Goal: Communication & Community: Answer question/provide support

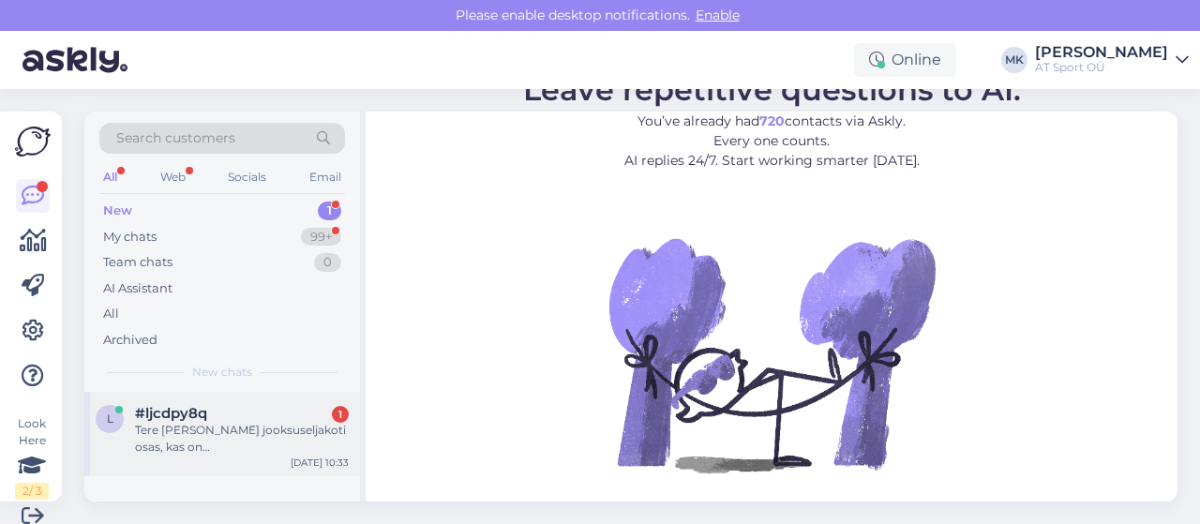
click at [264, 430] on div "Tere [PERSON_NAME] jooksuseljakoti osas, kas on [GEOGRAPHIC_DATA]/tulemas M-suu…" at bounding box center [242, 439] width 214 height 34
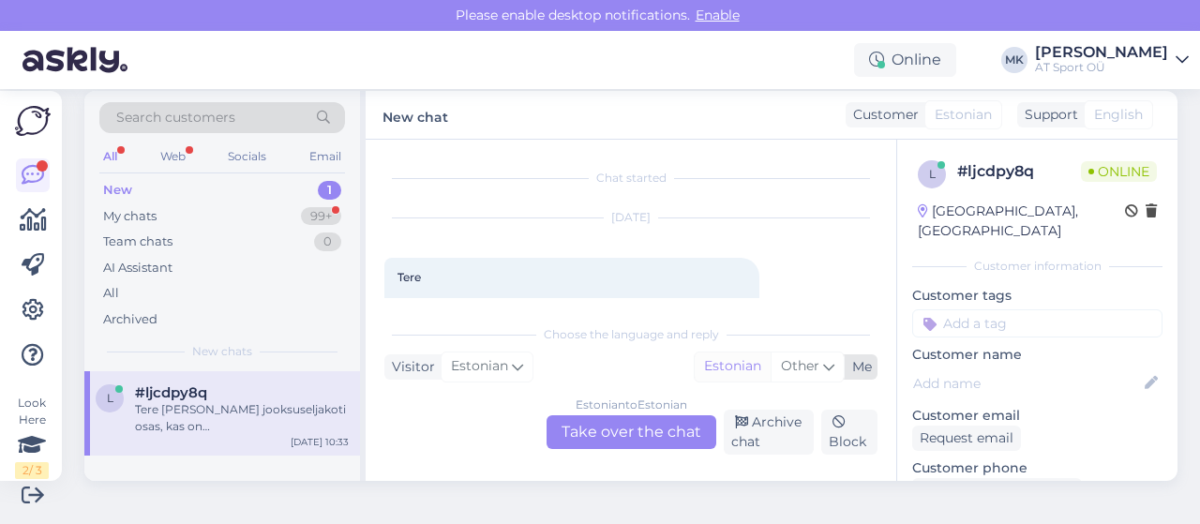
scroll to position [39, 0]
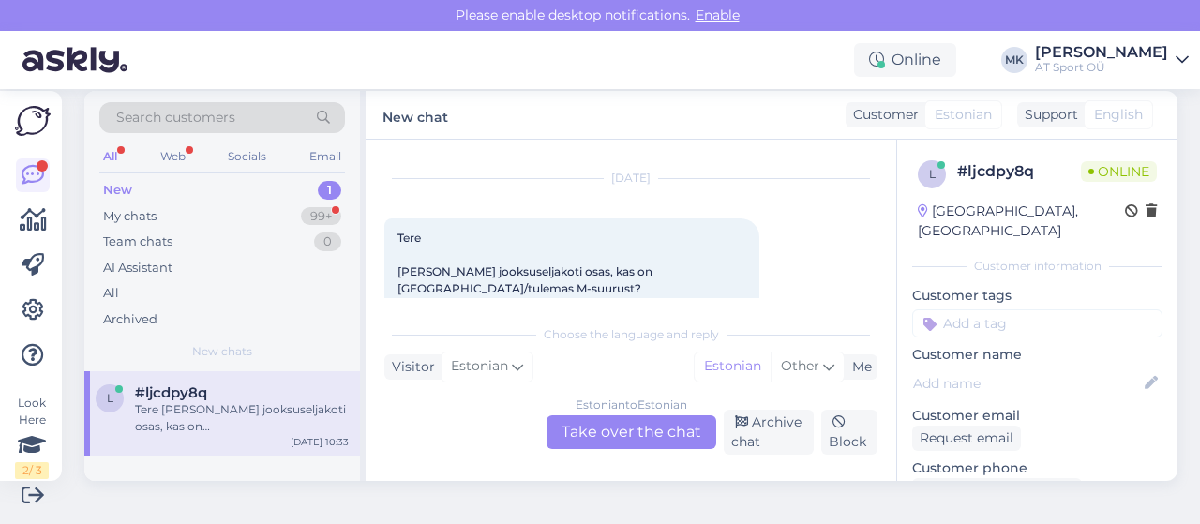
click at [655, 428] on div "Estonian to Estonian Take over the chat" at bounding box center [631, 432] width 170 height 34
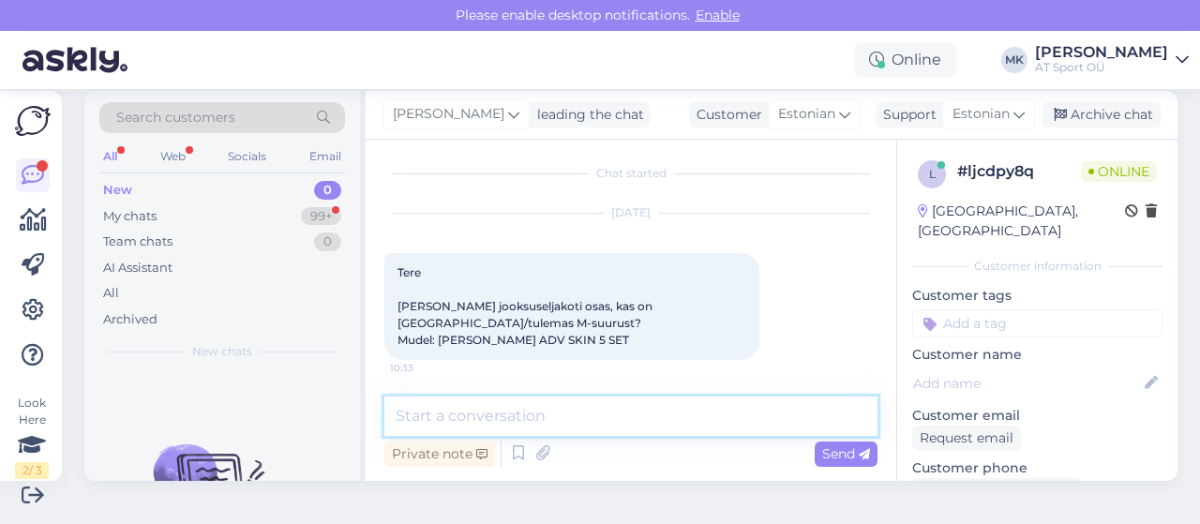
click at [506, 418] on textarea at bounding box center [630, 415] width 493 height 39
type textarea "t"
type textarea "Tere."
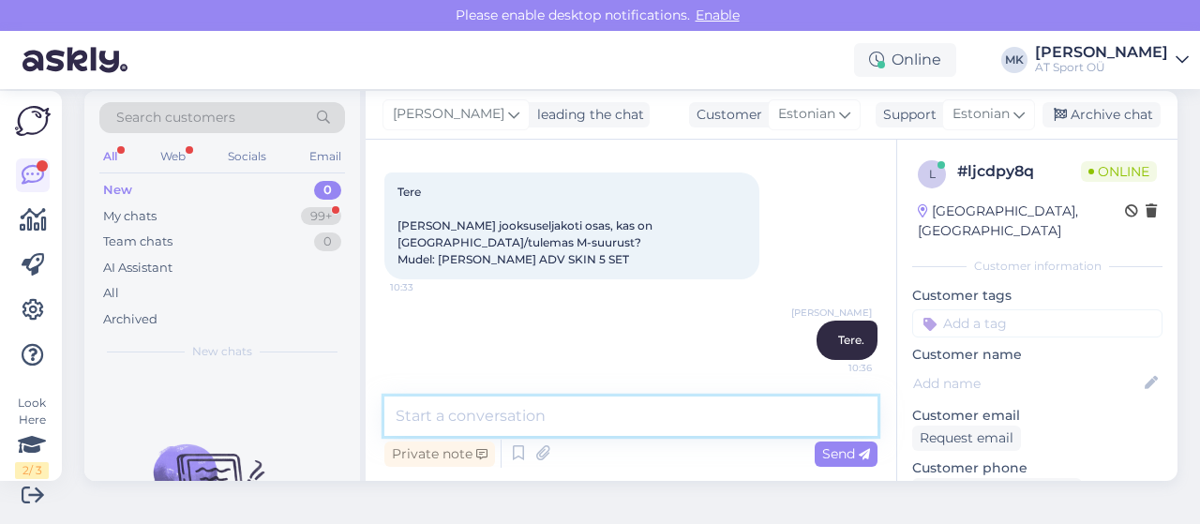
paste textarea "[URL][DOMAIN_NAME]"
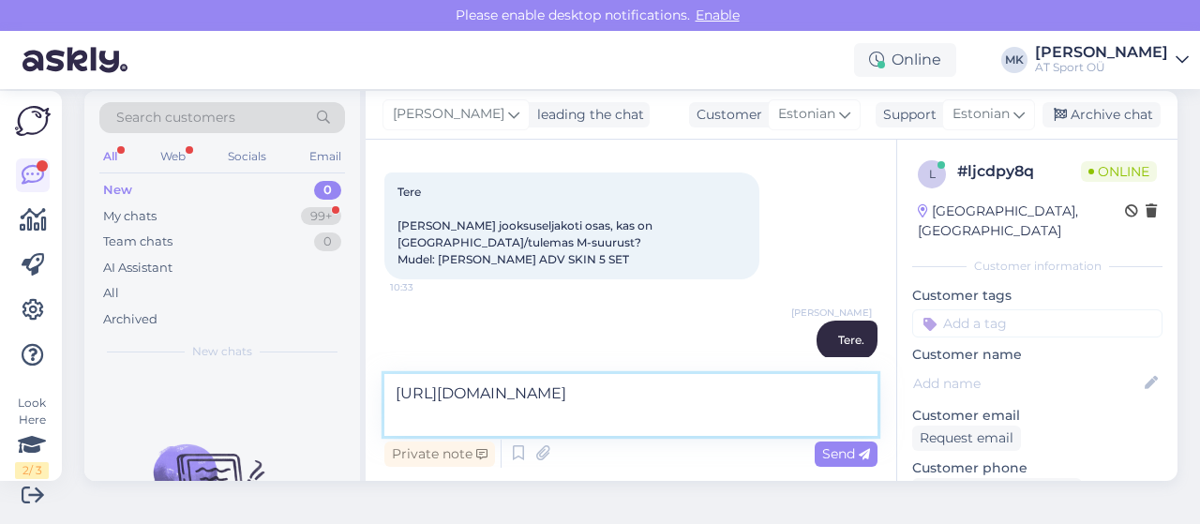
type textarea "[URL][DOMAIN_NAME]"
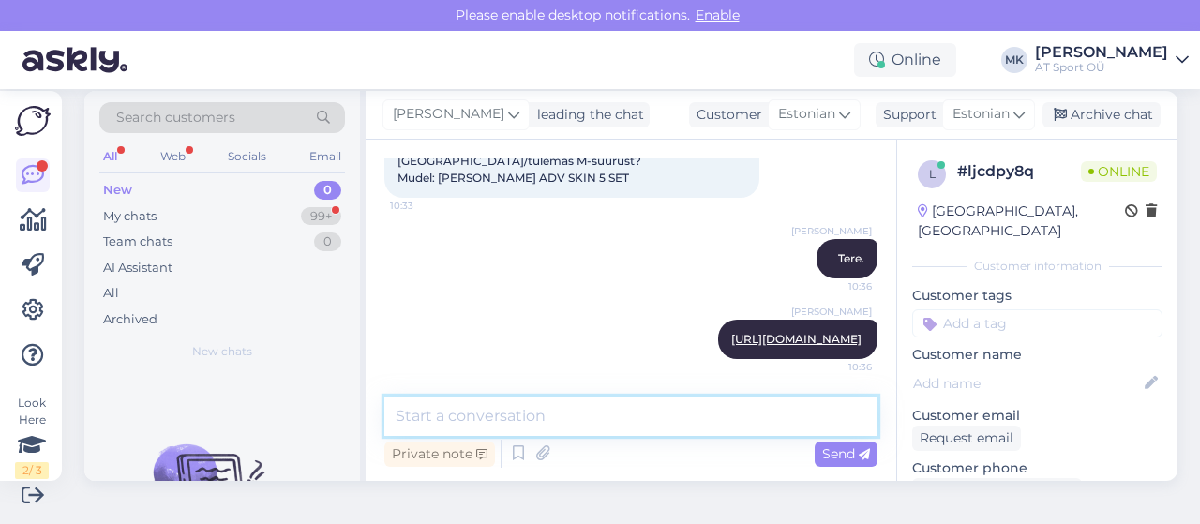
scroll to position [26, 0]
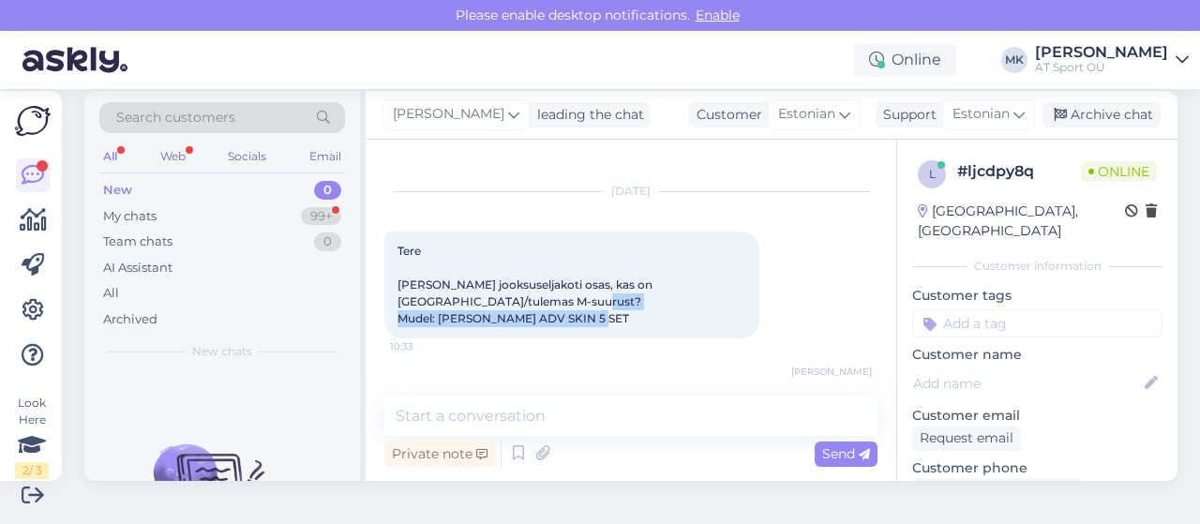
drag, startPoint x: 437, startPoint y: 320, endPoint x: 684, endPoint y: 327, distance: 247.6
click at [684, 327] on div "Tere [PERSON_NAME] jooksuseljakoti osas, kas on [GEOGRAPHIC_DATA]/tulemas M-suu…" at bounding box center [571, 285] width 375 height 107
copy span "[PERSON_NAME] ADV SKIN 5 SET"
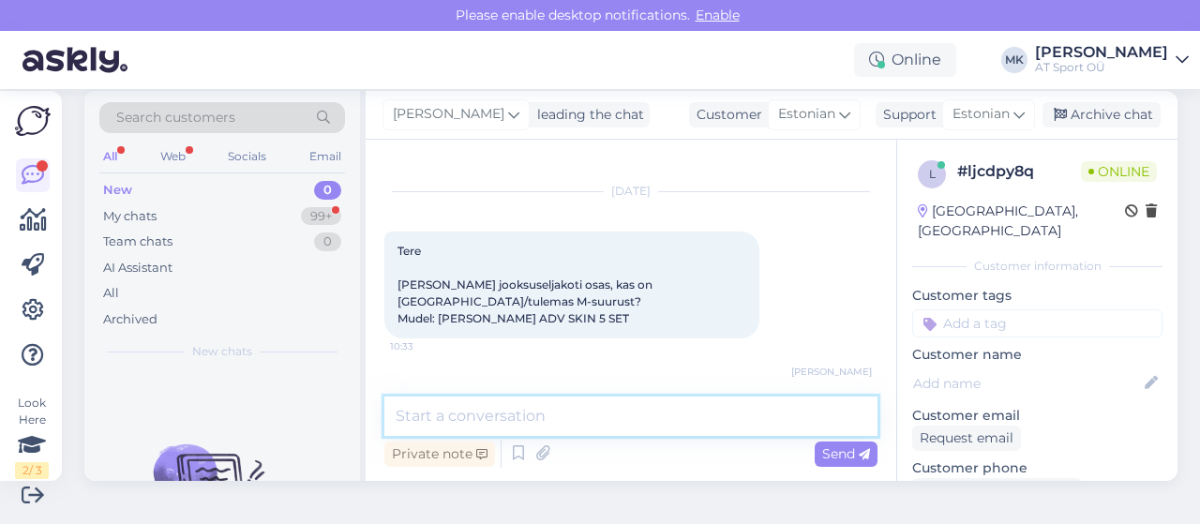
click at [461, 413] on textarea at bounding box center [630, 415] width 493 height 39
type textarea "<"
paste textarea "[URL][DOMAIN_NAME]"
type textarea "[URL][DOMAIN_NAME]"
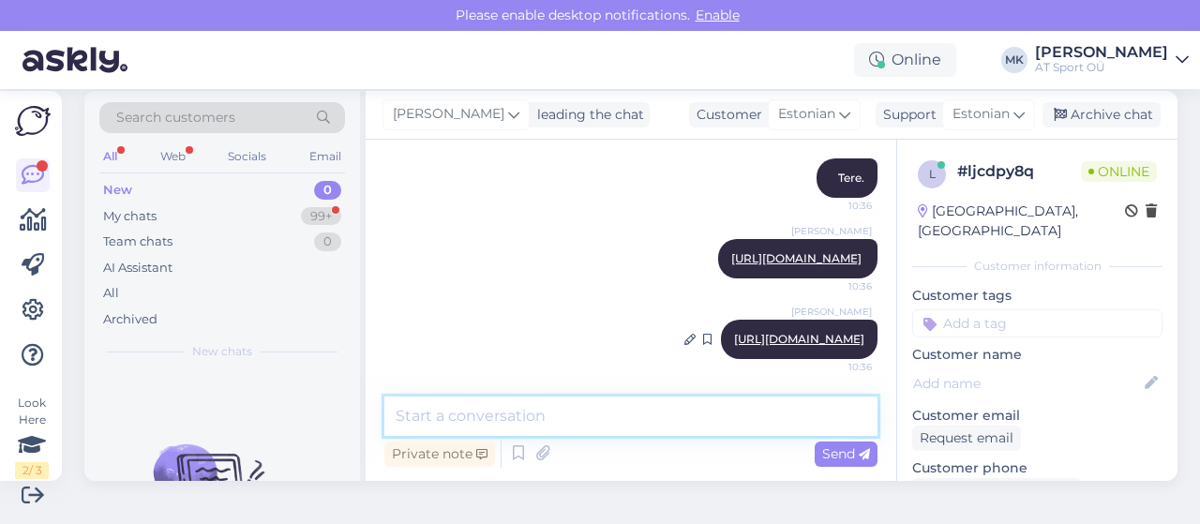
paste textarea "[URL][DOMAIN_NAME]"
type textarea "[URL][DOMAIN_NAME]"
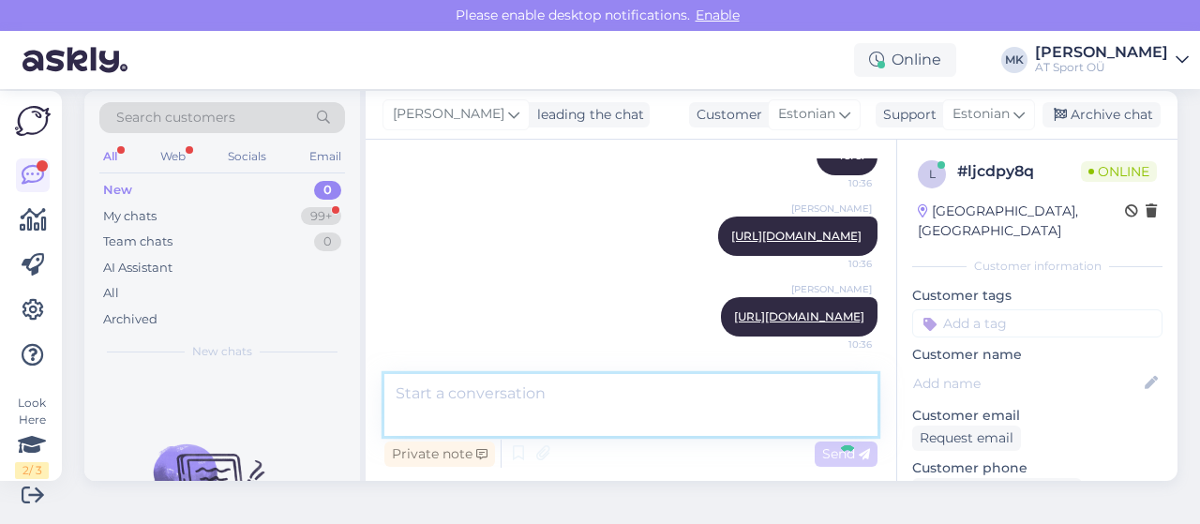
scroll to position [378, 0]
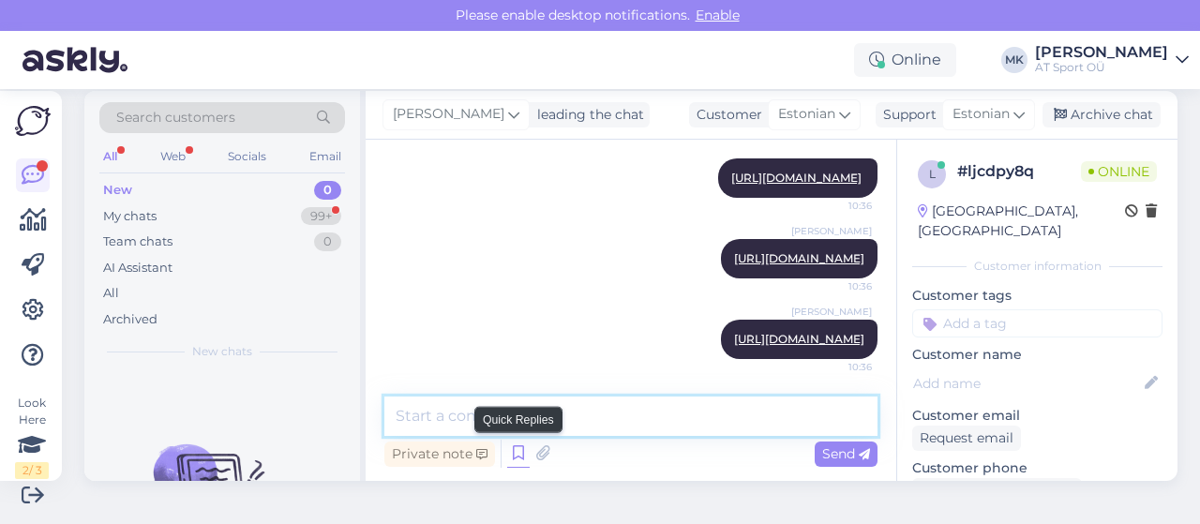
paste textarea "[URL][DOMAIN_NAME]"
type textarea "[URL][DOMAIN_NAME]"
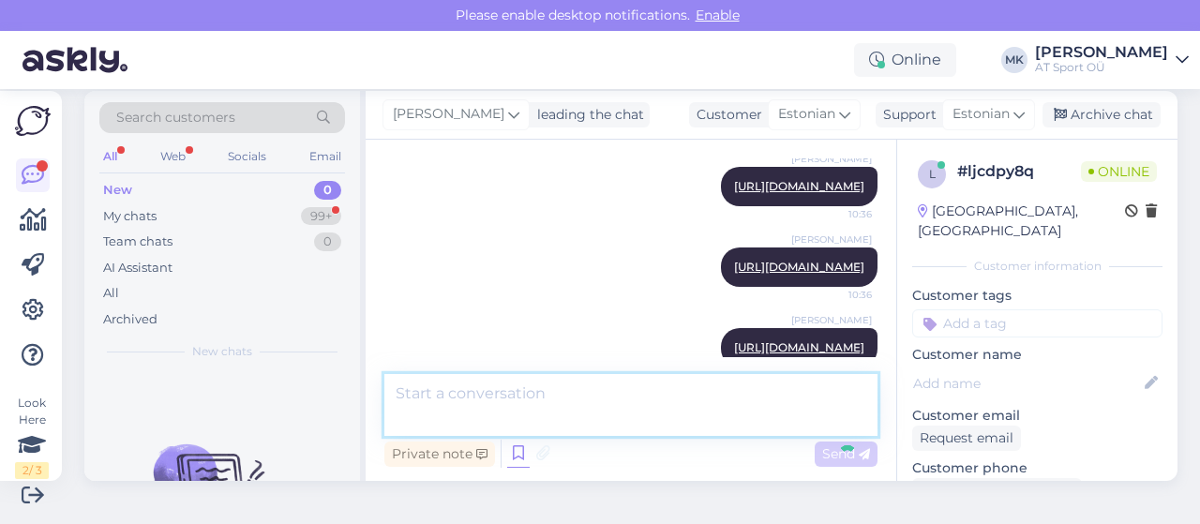
scroll to position [475, 0]
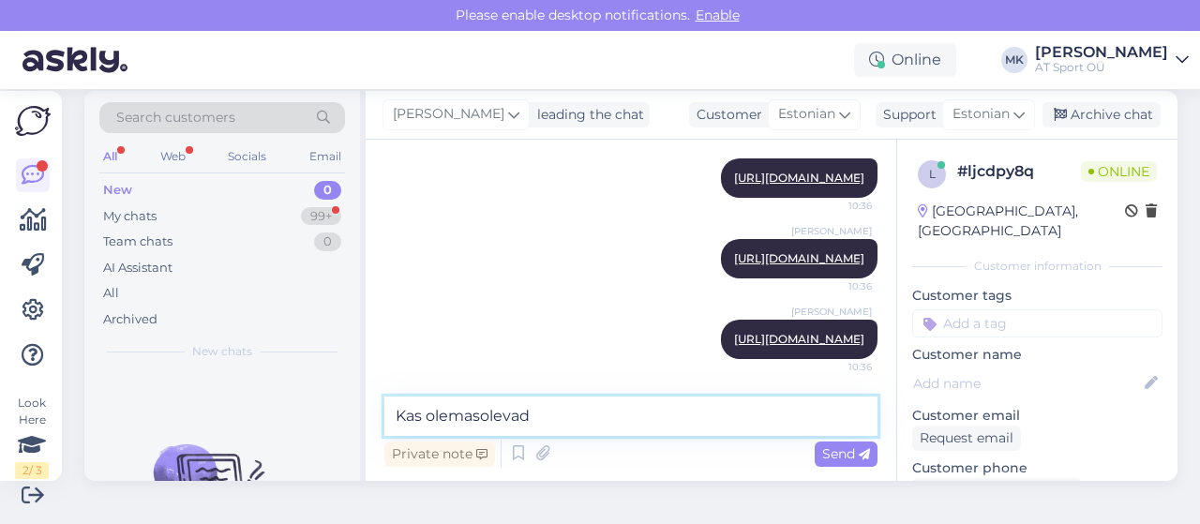
click at [678, 417] on textarea "Kas olemasolevad" at bounding box center [630, 415] width 493 height 39
type textarea "K"
type textarea "[PERSON_NAME] siia praegu meie poes olevad Salomoni seljakotid."
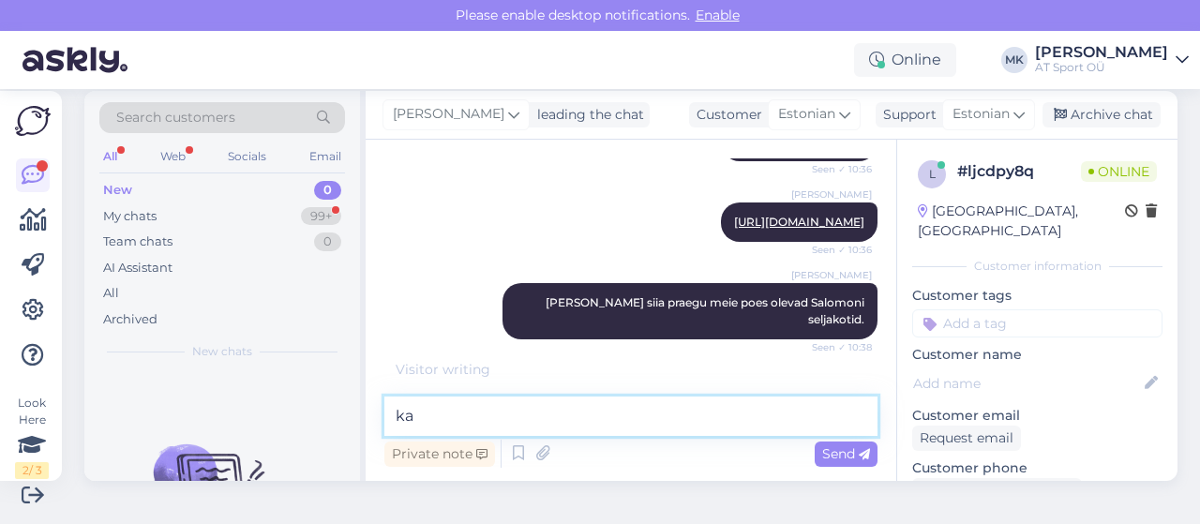
type textarea "k"
type textarea "Ä"
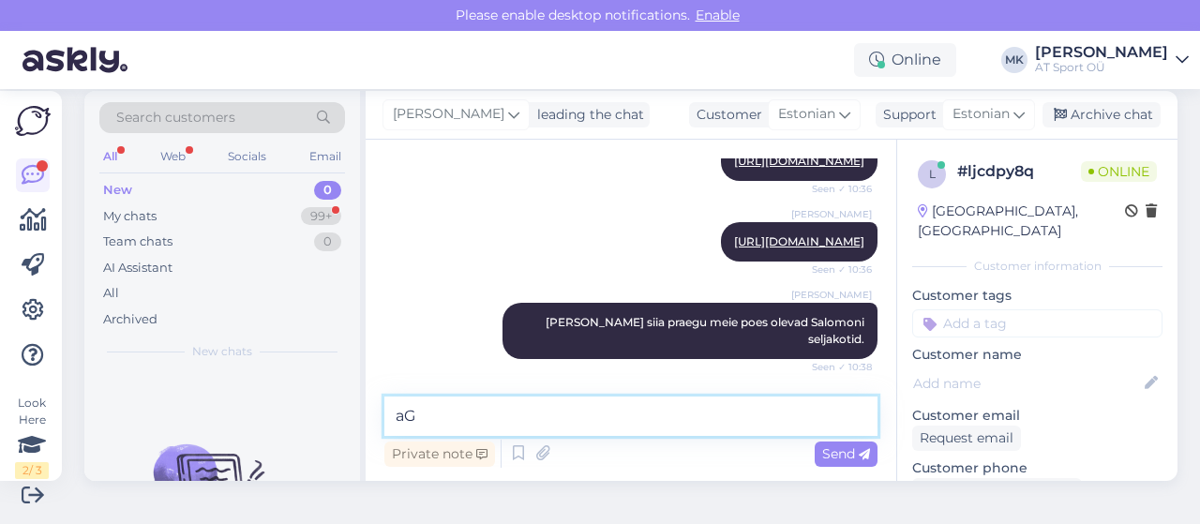
type textarea "a"
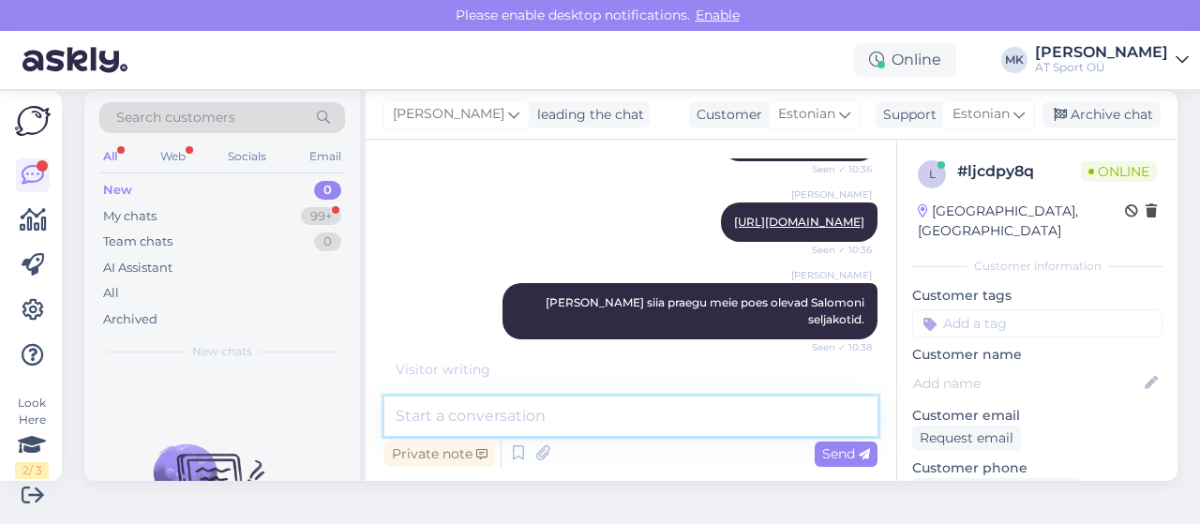
scroll to position [653, 0]
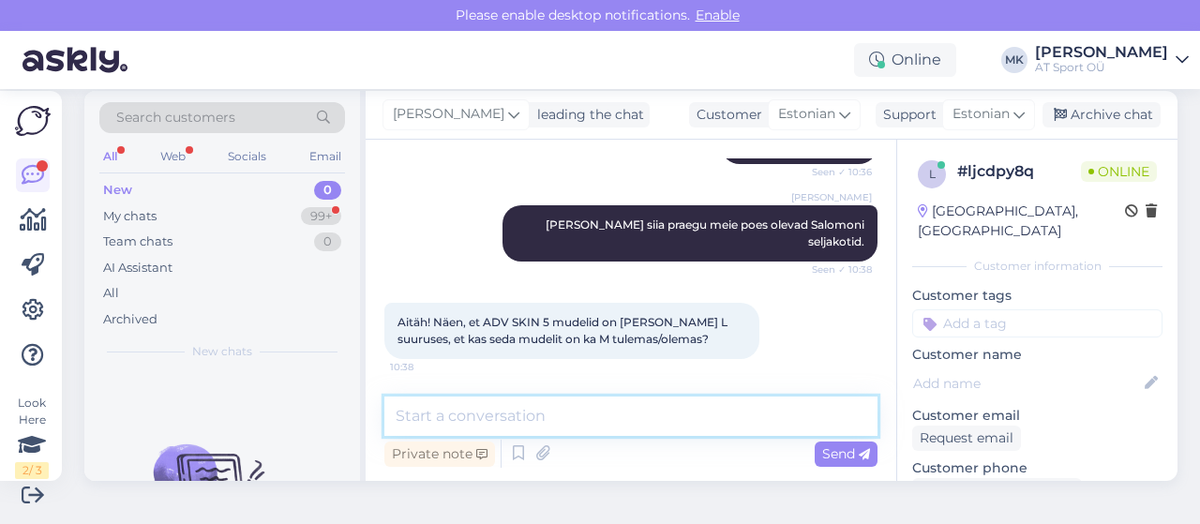
click at [510, 415] on textarea at bounding box center [630, 415] width 493 height 39
paste textarea "[URL][DOMAIN_NAME]"
type textarea "[URL][DOMAIN_NAME]"
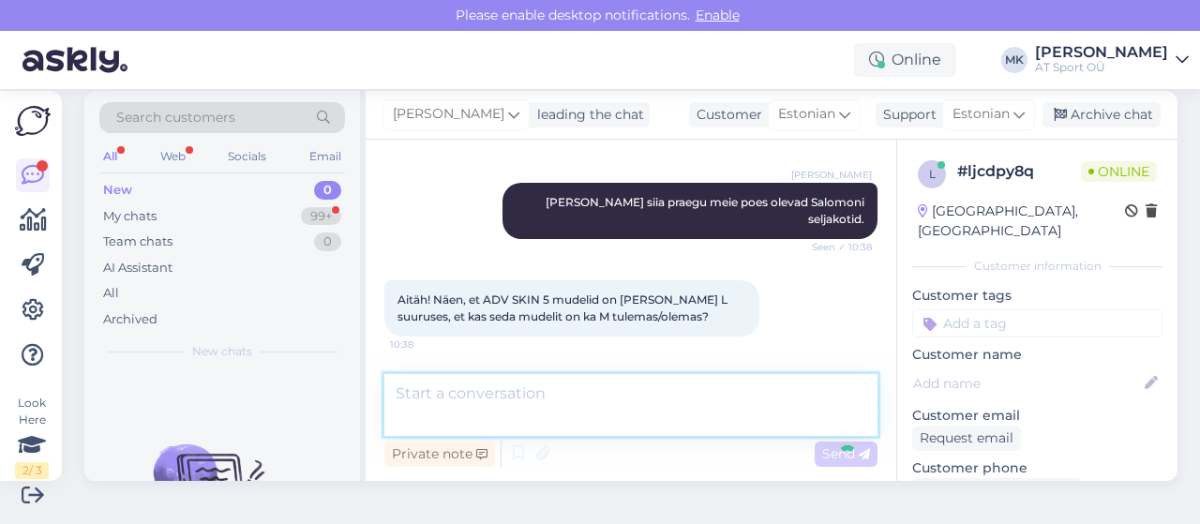
scroll to position [751, 0]
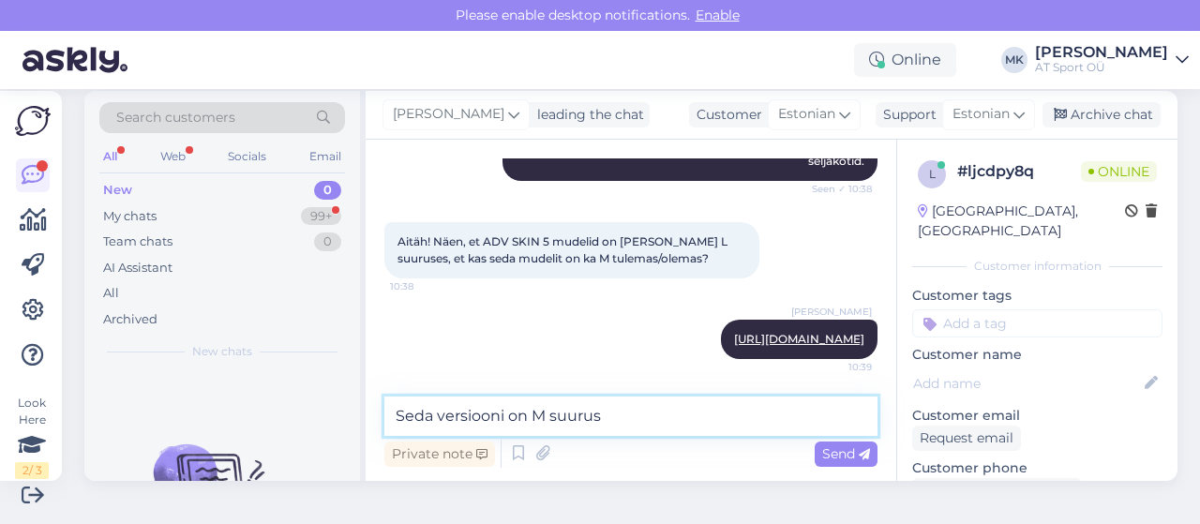
type textarea "Seda versiooni on M suurust"
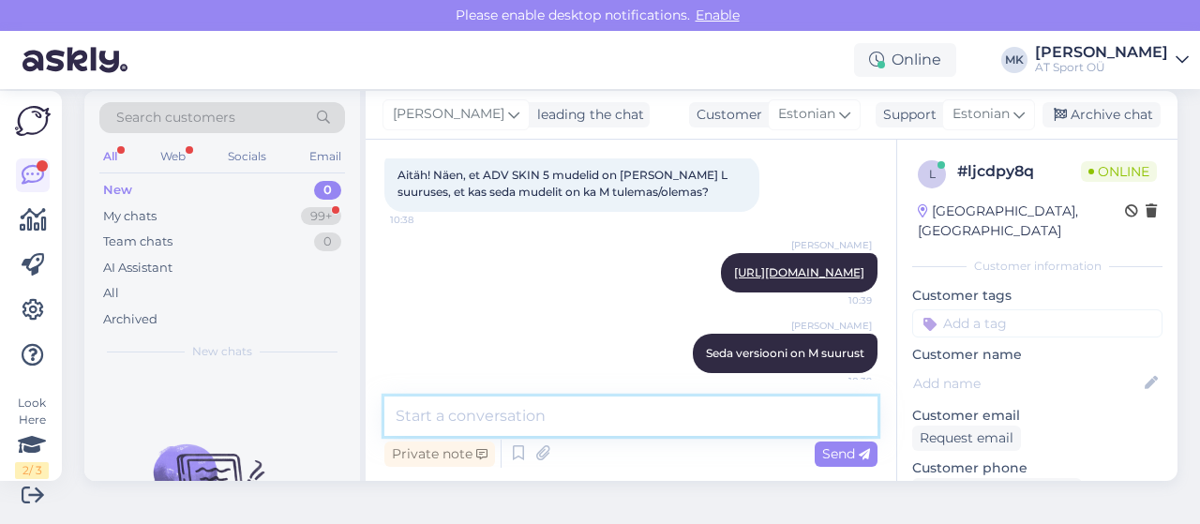
scroll to position [831, 0]
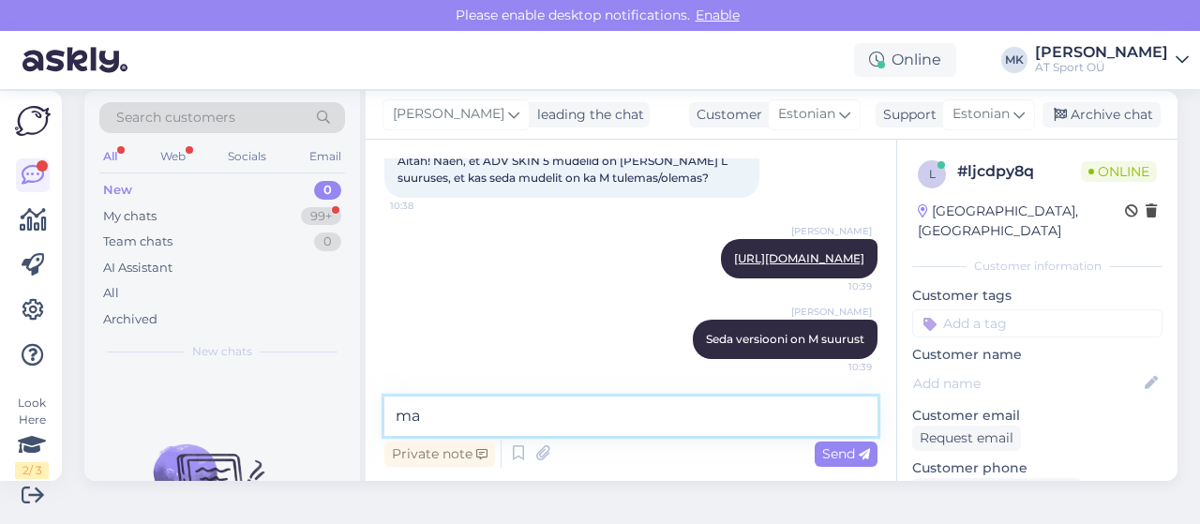
type textarea "m"
click at [658, 408] on textarea at bounding box center [630, 415] width 493 height 39
type textarea "M"
click at [704, 423] on textarea at bounding box center [630, 415] width 493 height 39
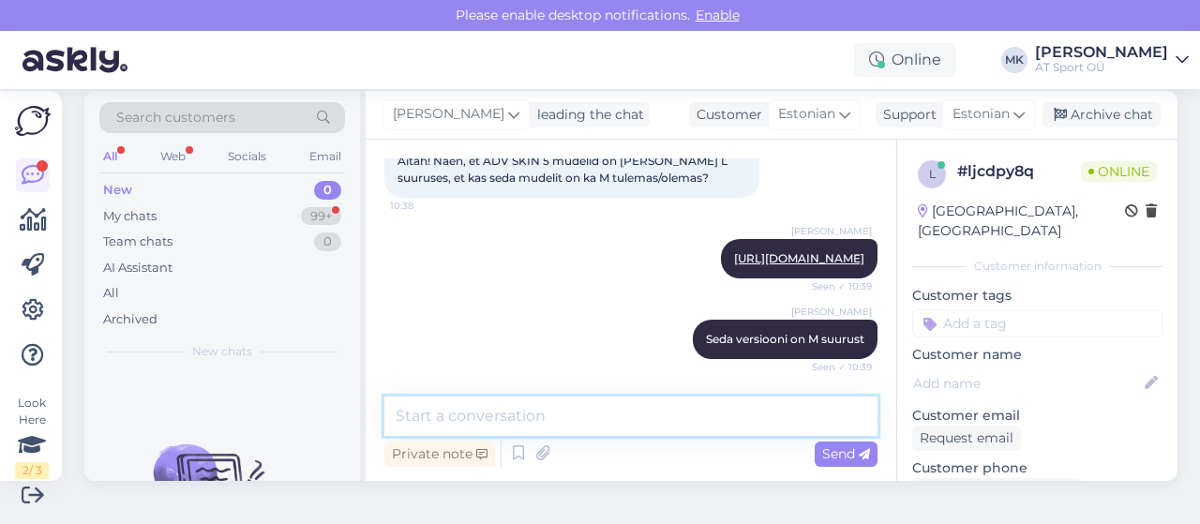
scroll to position [929, 0]
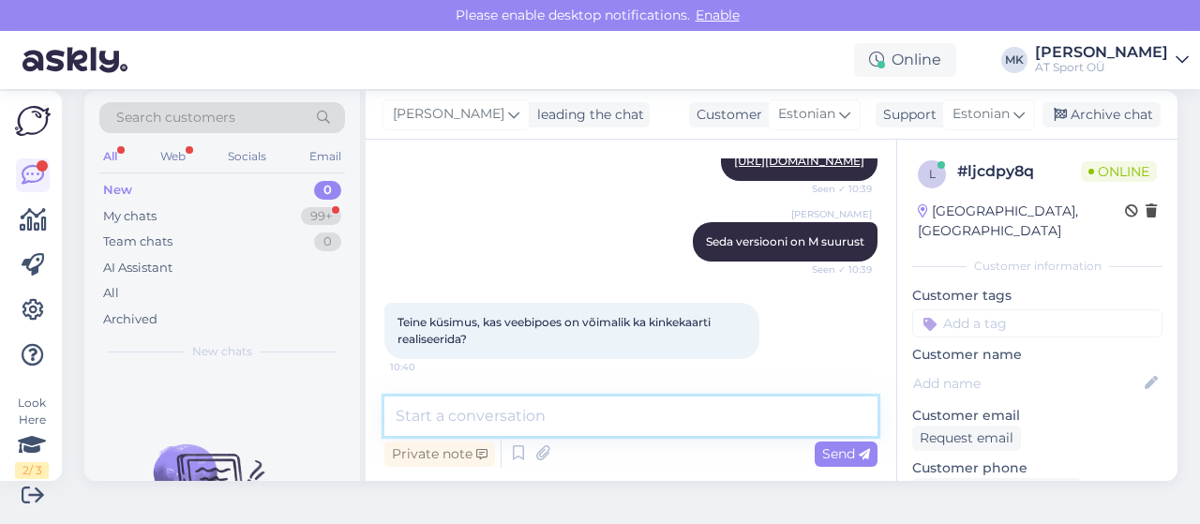
click at [705, 416] on textarea at bounding box center [630, 415] width 493 height 39
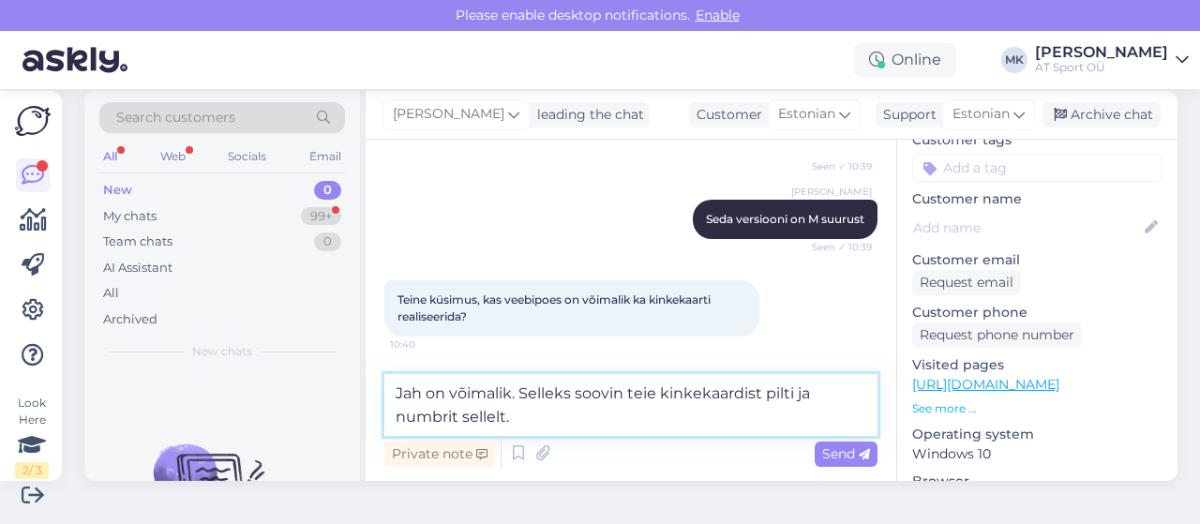
type textarea "Jah on võimalik. Selleks soovin teie kinkekaardist pilti ja numbrit sellelt."
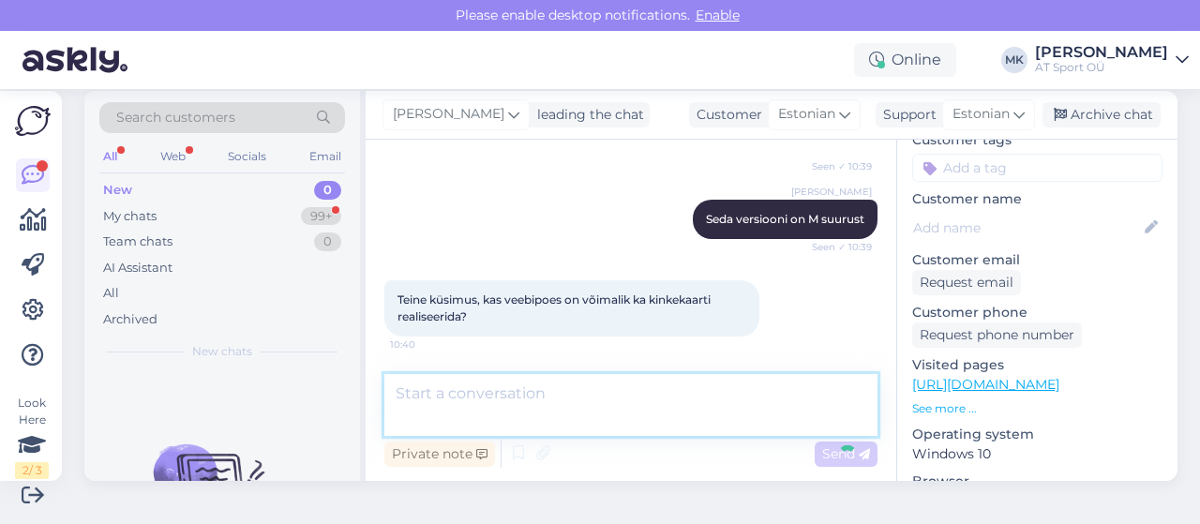
scroll to position [1026, 0]
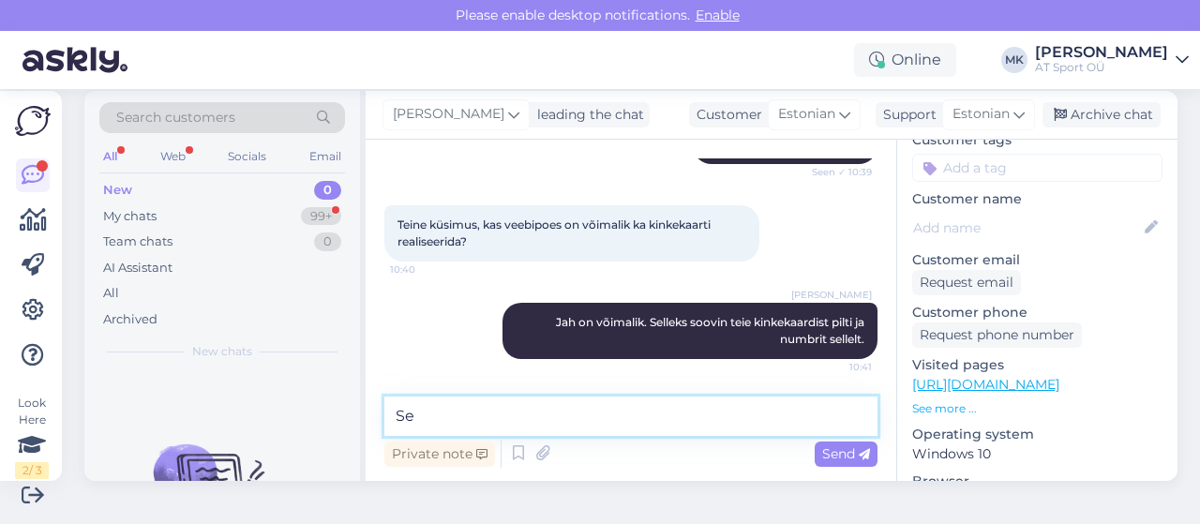
type textarea "S"
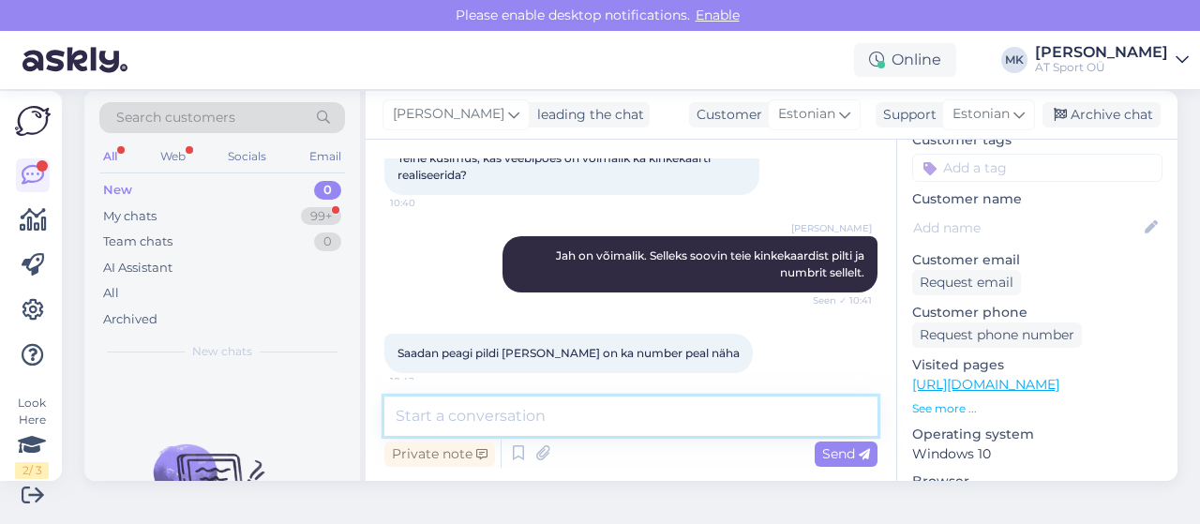
scroll to position [1107, 0]
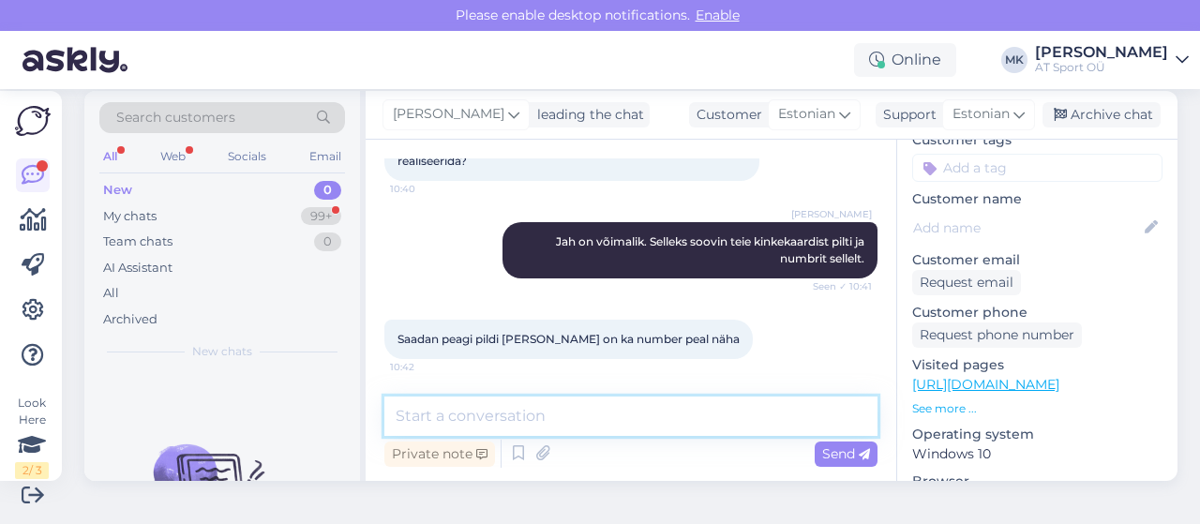
click at [661, 413] on textarea at bounding box center [630, 415] width 493 height 39
type textarea "sobib"
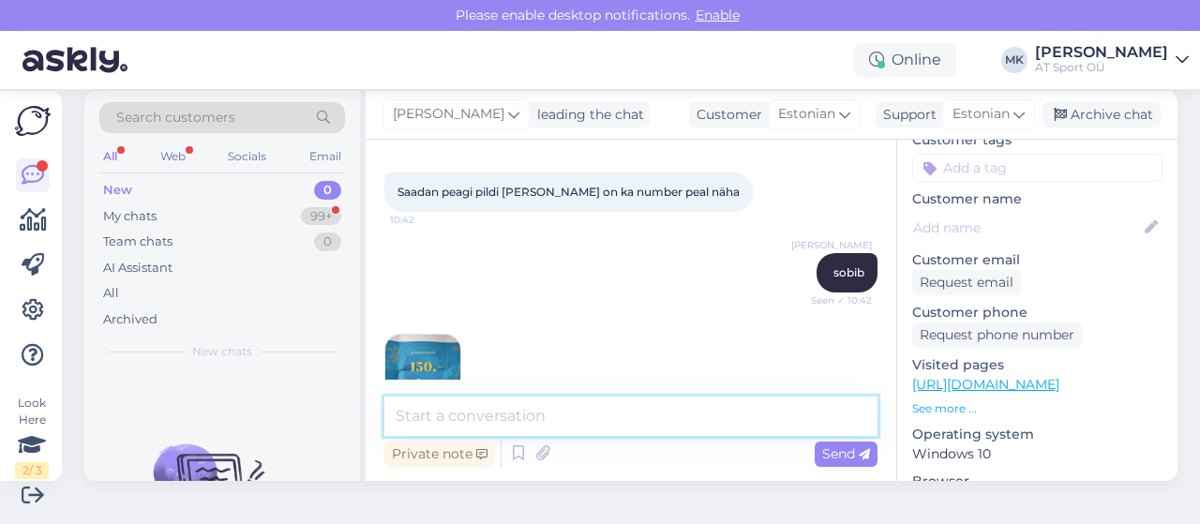
scroll to position [1305, 0]
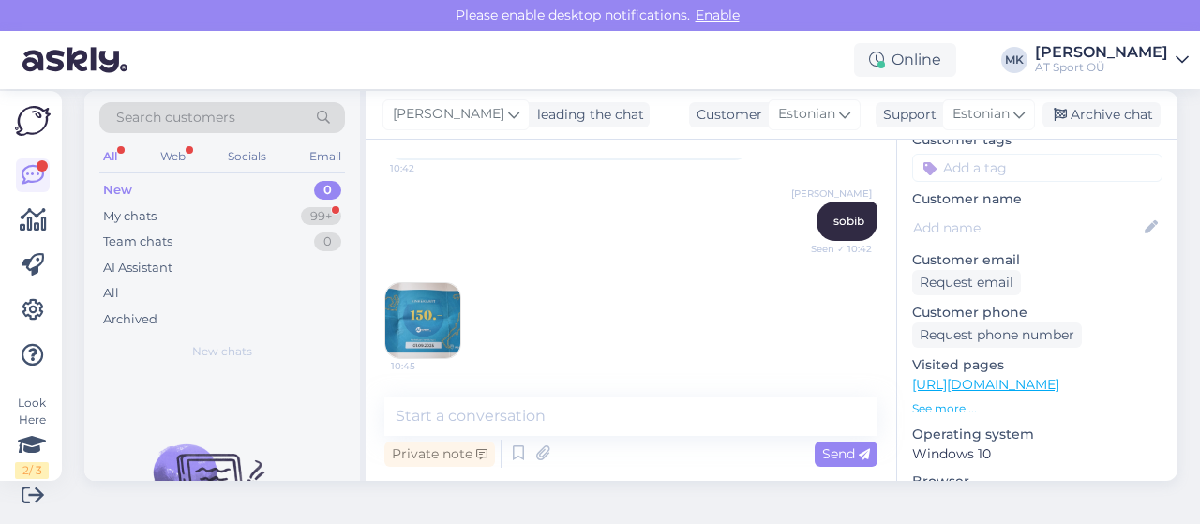
click at [431, 314] on img at bounding box center [422, 320] width 75 height 75
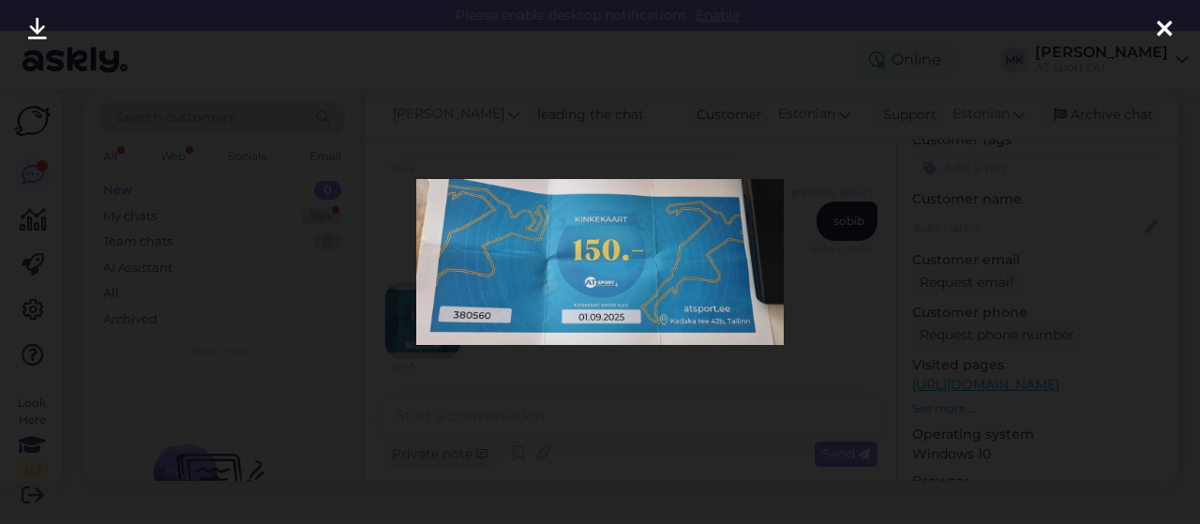
click at [431, 314] on img at bounding box center [599, 261] width 366 height 165
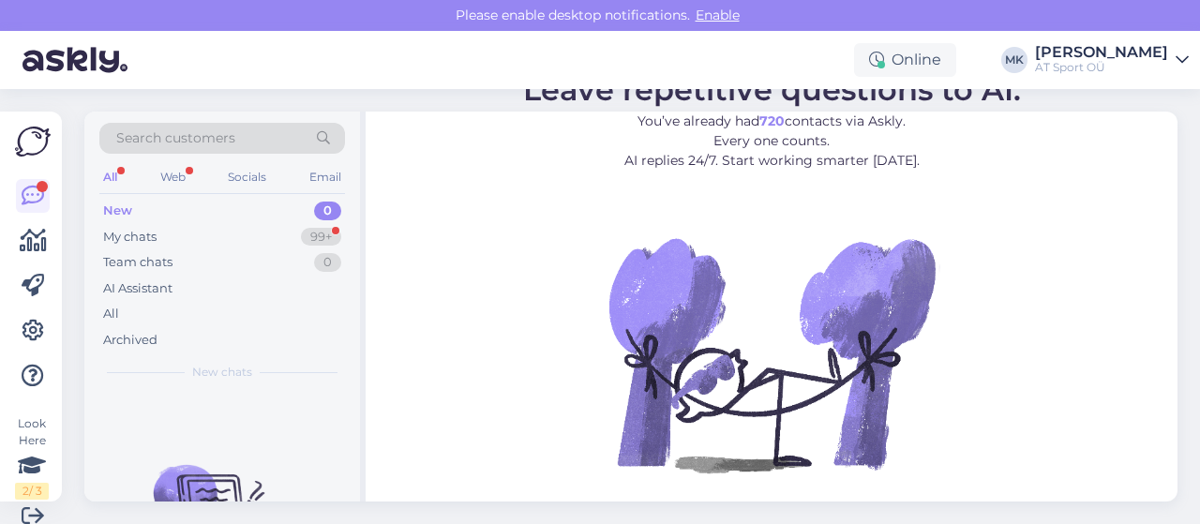
click at [139, 211] on div "New 0" at bounding box center [222, 211] width 246 height 26
click at [125, 235] on div "My chats" at bounding box center [129, 237] width 53 height 19
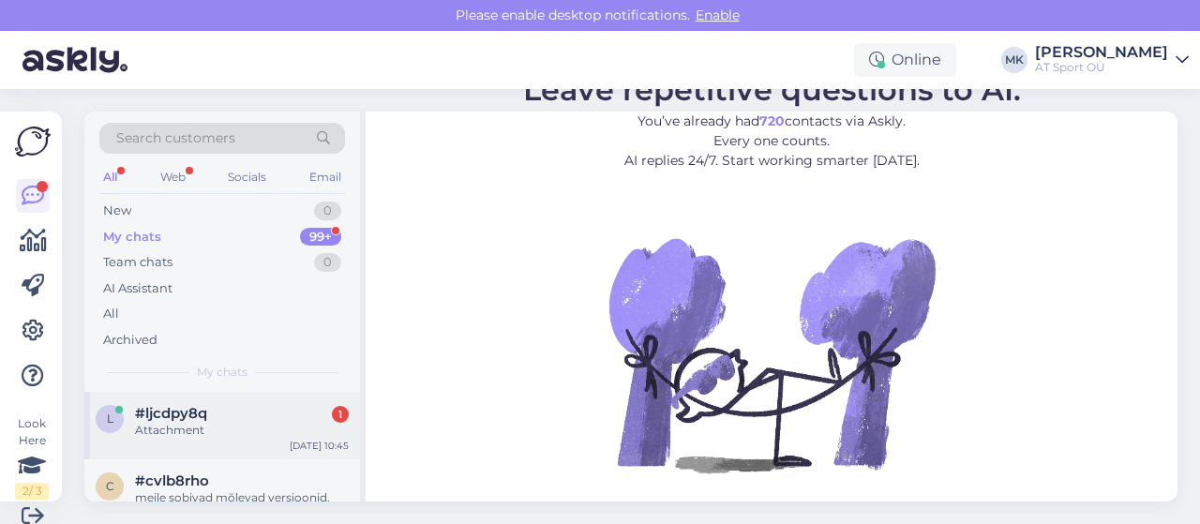
click at [181, 432] on div "Attachment" at bounding box center [242, 430] width 214 height 17
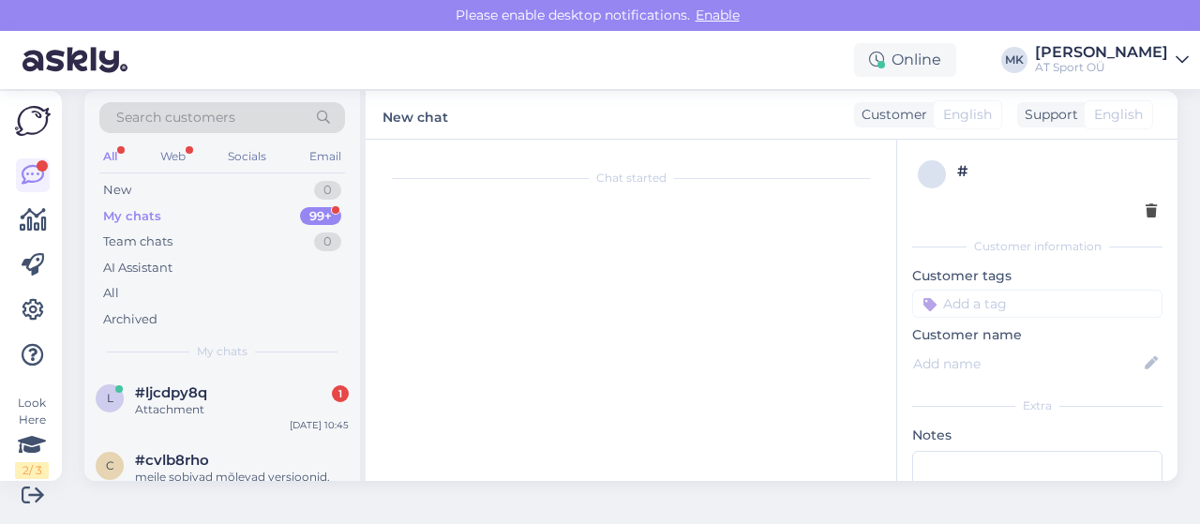
scroll to position [1305, 0]
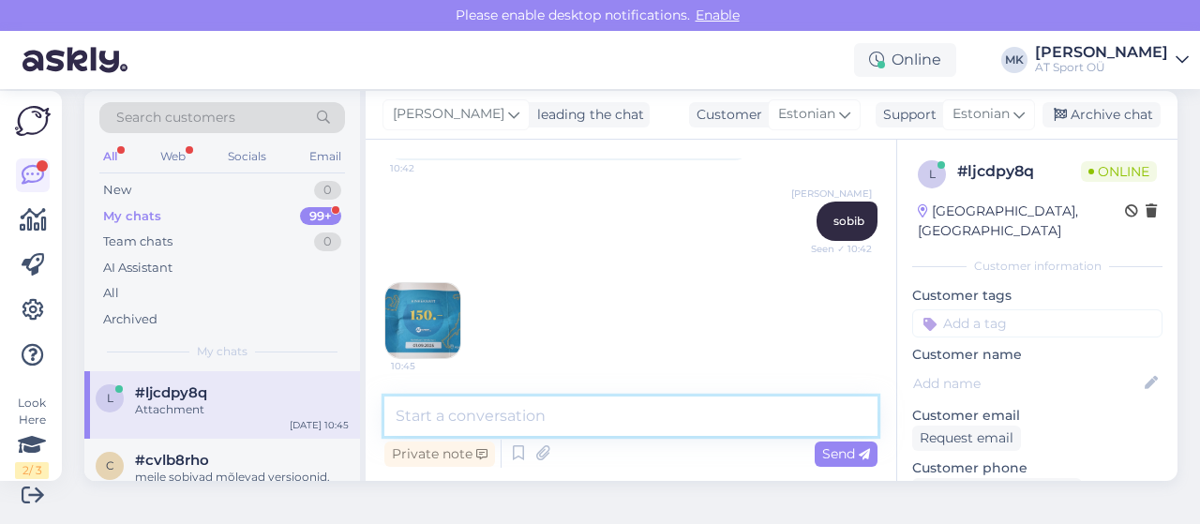
click at [557, 422] on textarea at bounding box center [630, 415] width 493 height 39
type textarea "tänud. kohe tegeleme"
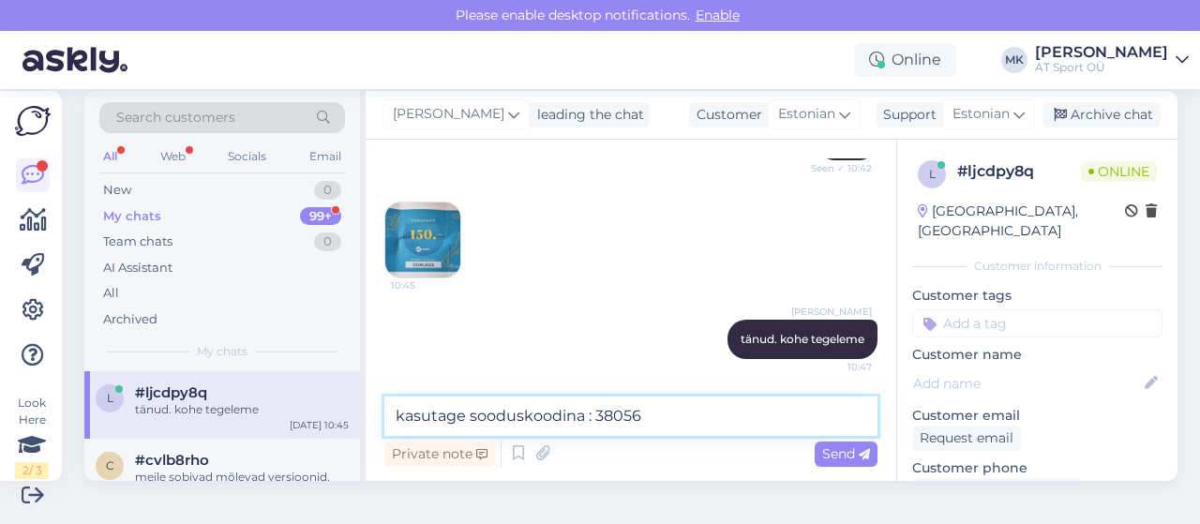
type textarea "kasutage sooduskoodina : 380560"
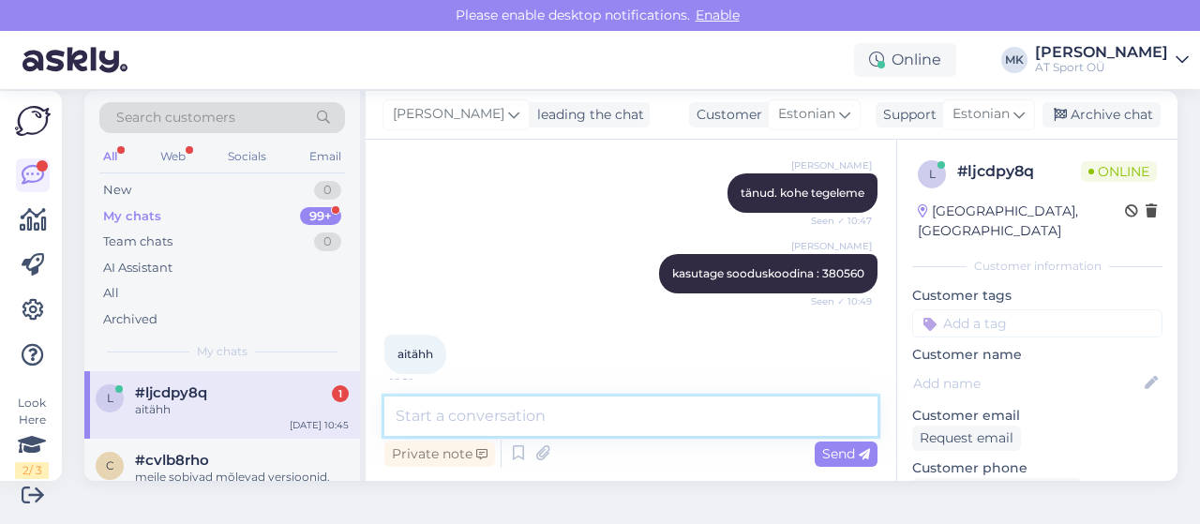
scroll to position [1546, 0]
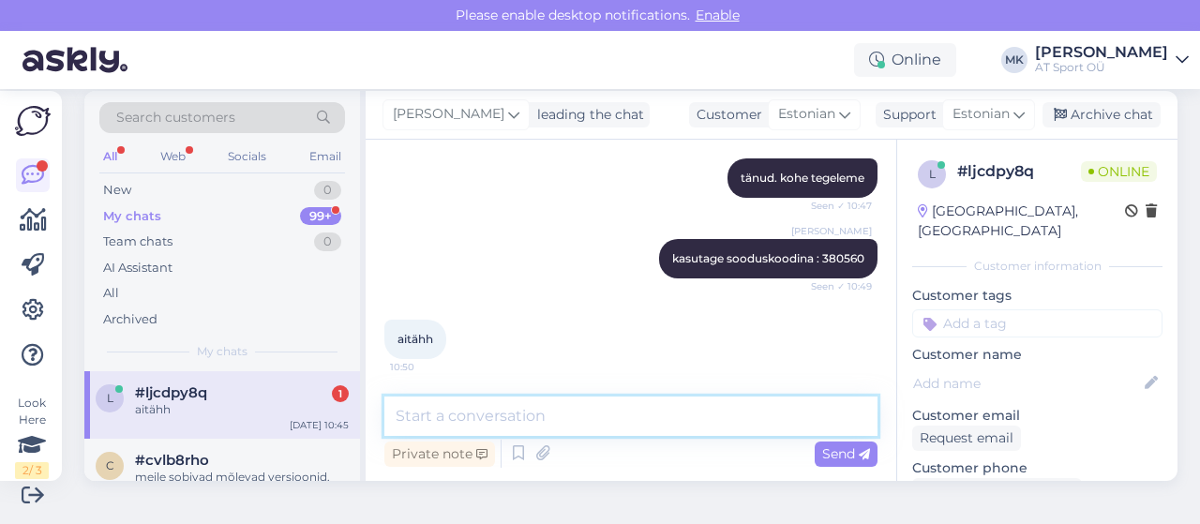
click at [544, 430] on textarea at bounding box center [630, 415] width 493 height 39
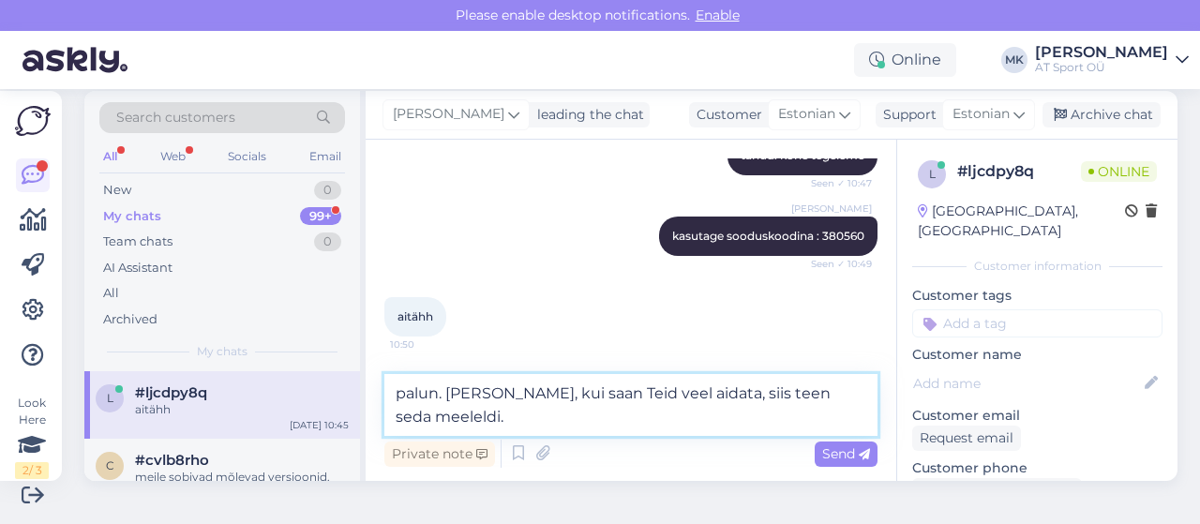
type textarea "palun. Juhul, kui saan Teid veel aidata, siis teen seda meeleldi."
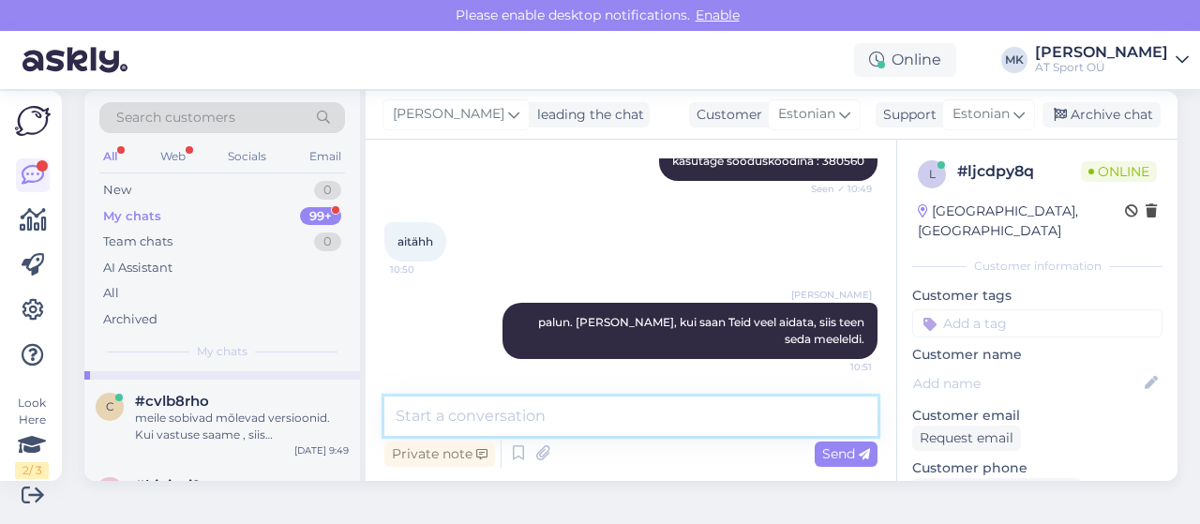
scroll to position [78, 0]
click at [227, 404] on div "#cvlb8rho" at bounding box center [242, 399] width 214 height 17
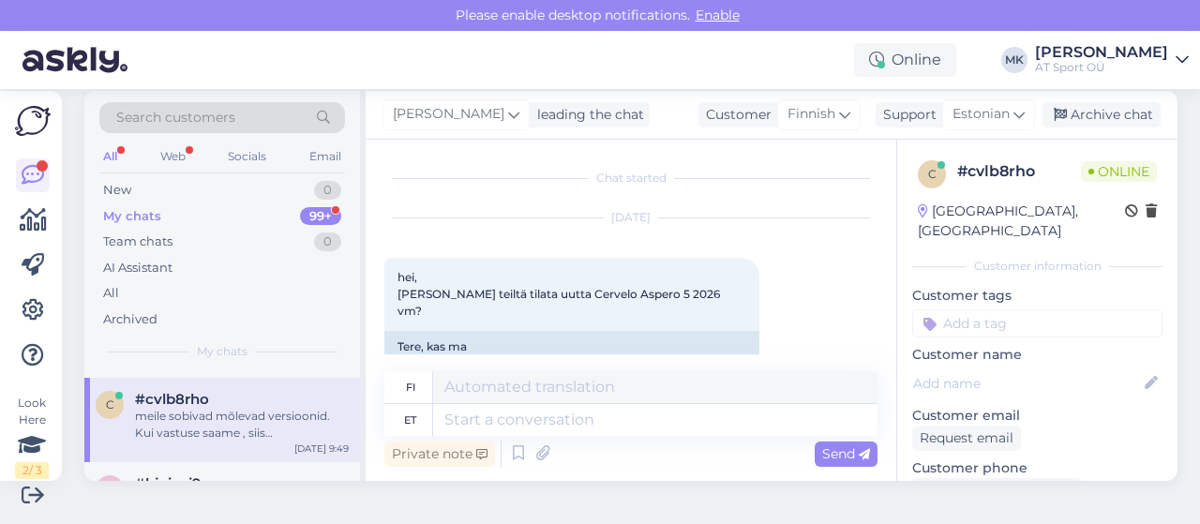
scroll to position [3514, 0]
